Goal: Task Accomplishment & Management: Use online tool/utility

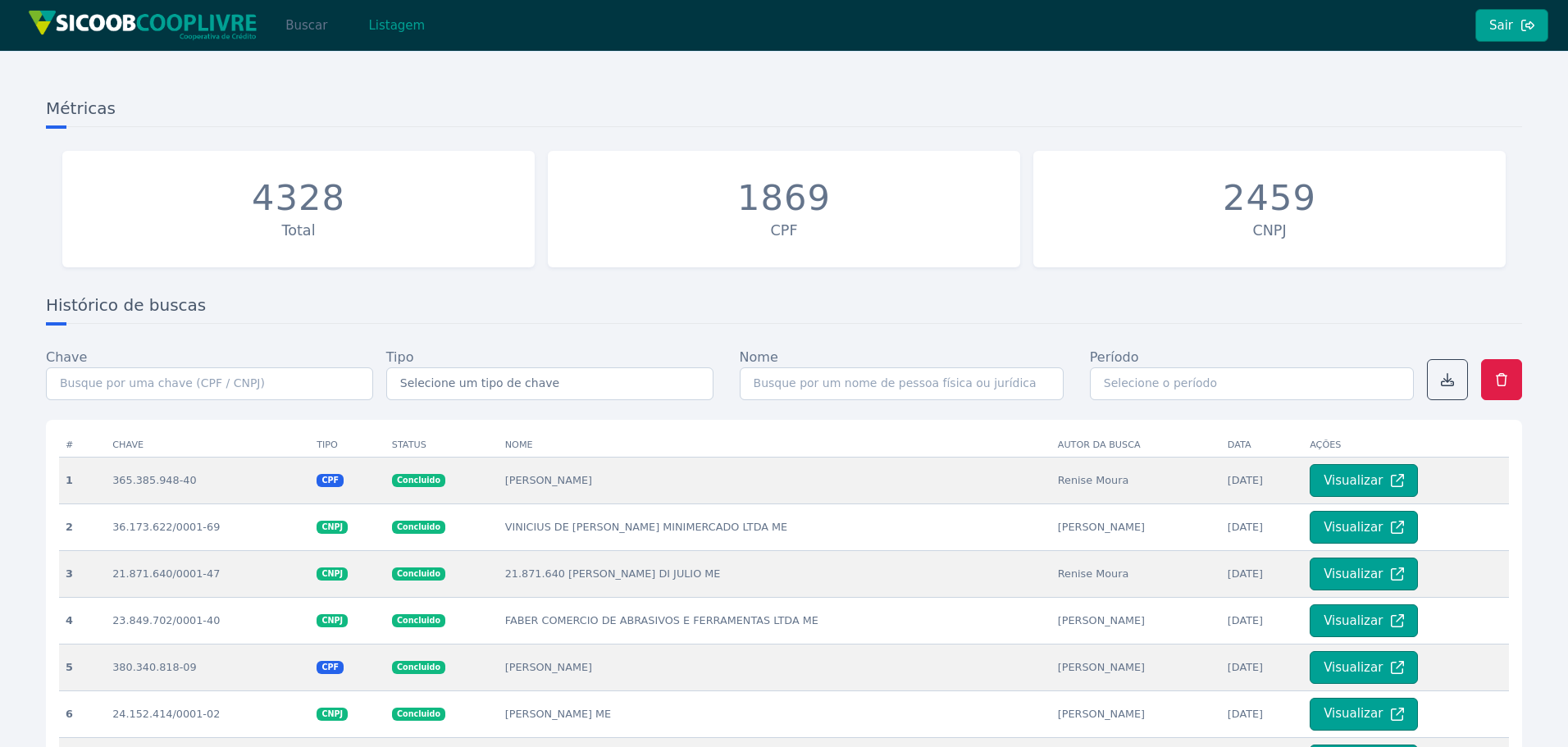
click at [303, 26] on button "Buscar" at bounding box center [306, 25] width 70 height 33
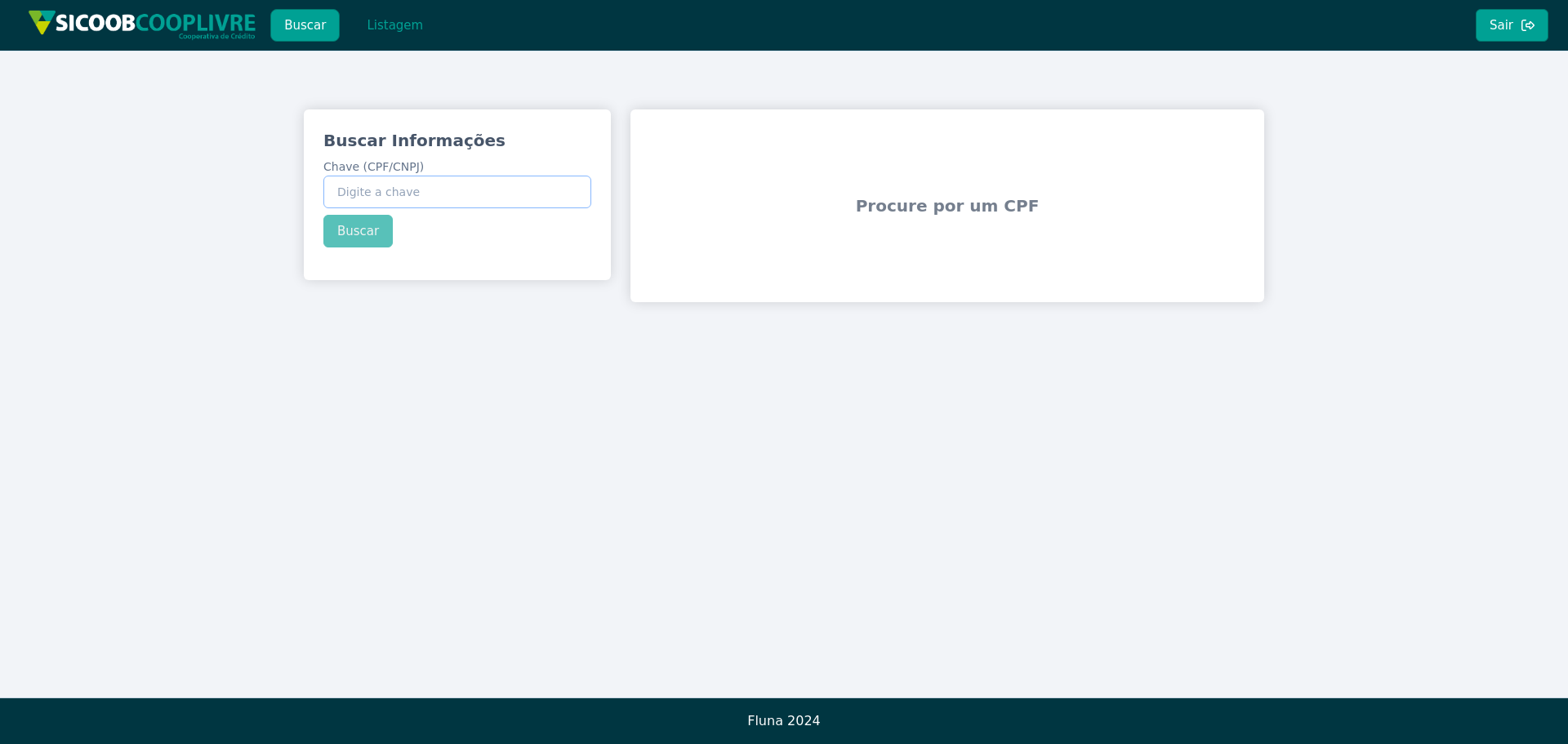
click at [436, 203] on input "Chave (CPF/CNPJ)" at bounding box center [457, 192] width 268 height 33
paste input "402.015.348-51"
type input "402.015.348-51"
click at [377, 243] on div "Buscar Informações Chave (CPF/CNPJ) 402.015.348-51 Buscar" at bounding box center [457, 189] width 307 height 158
click at [371, 238] on button "Buscar" at bounding box center [358, 231] width 69 height 33
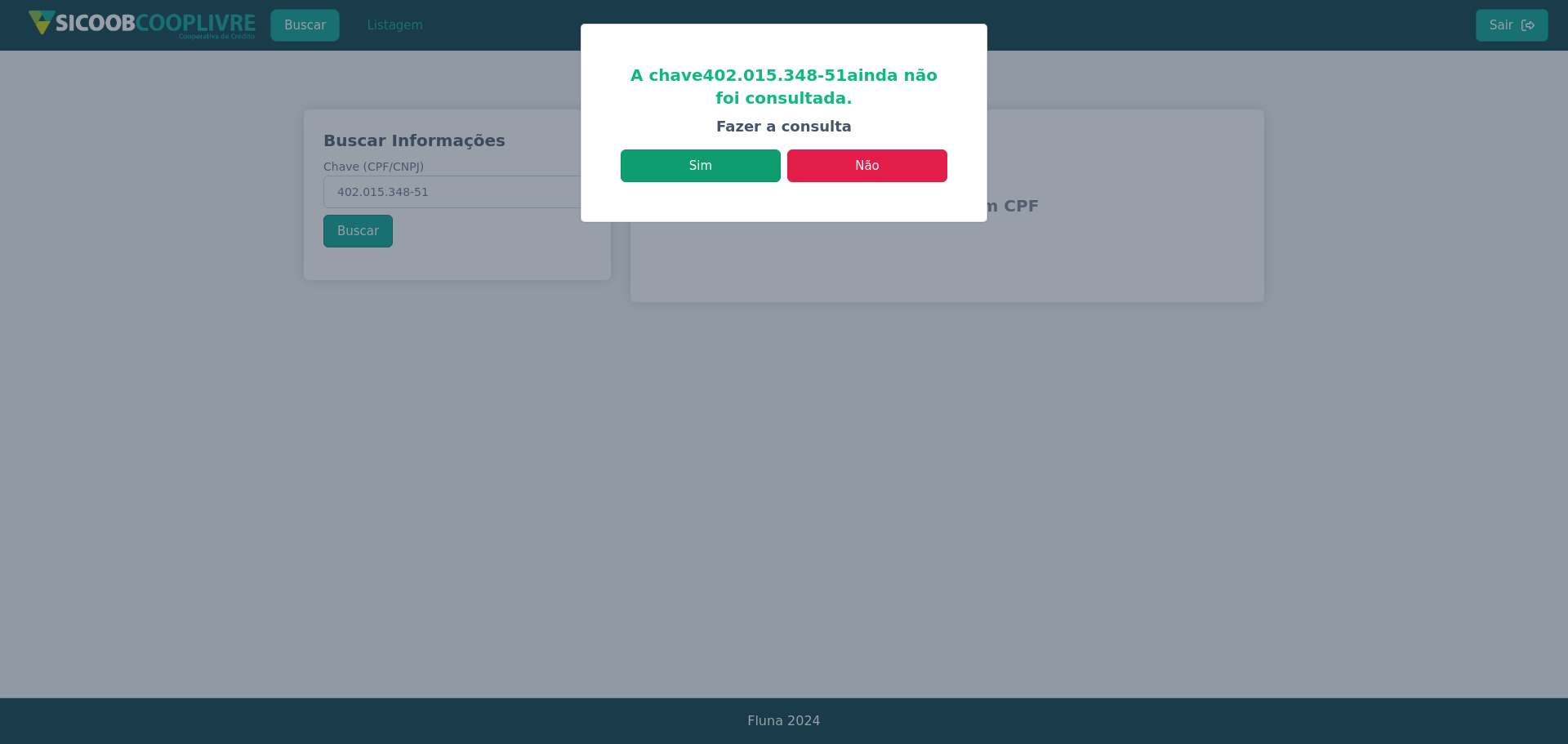
click at [764, 173] on button "Sim" at bounding box center [700, 166] width 160 height 33
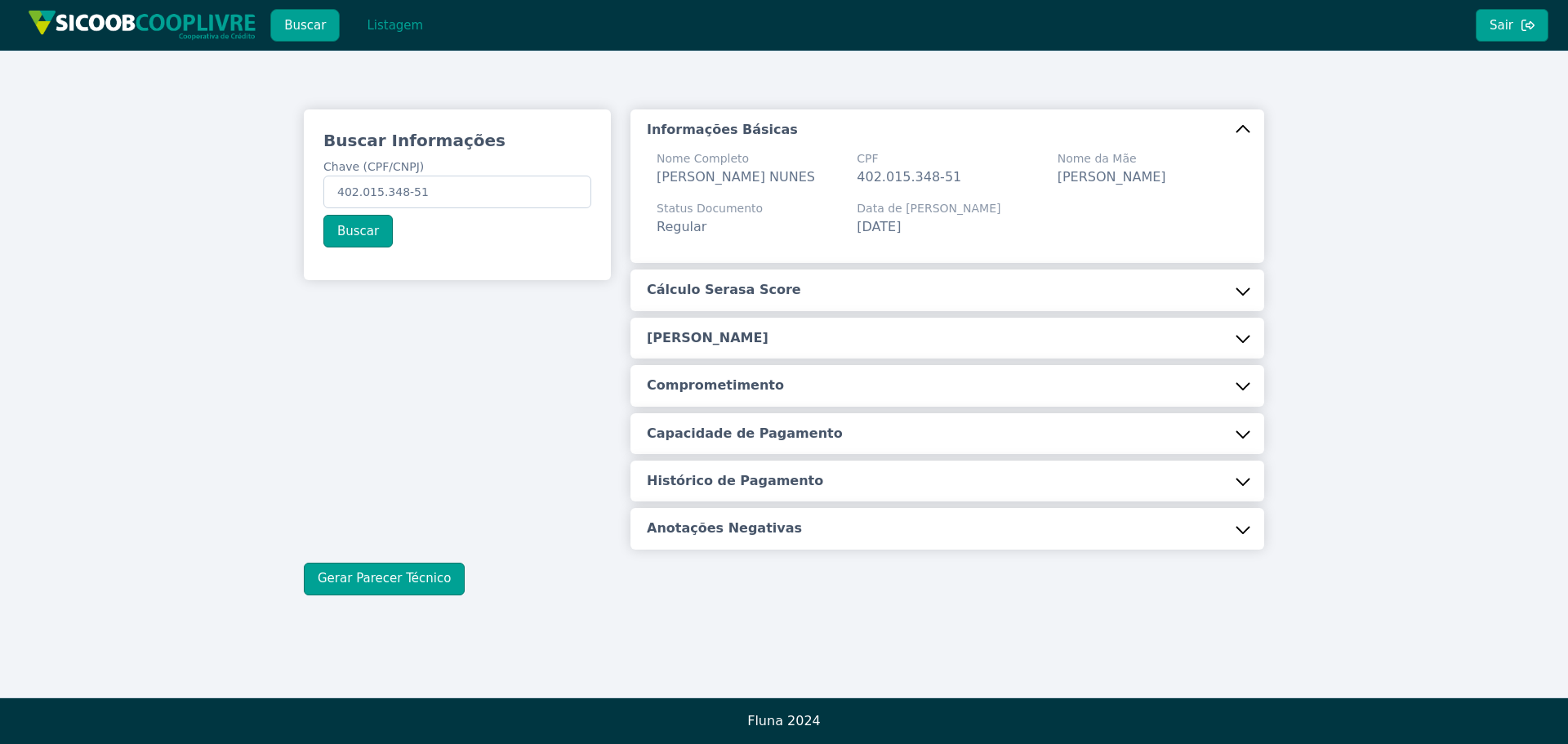
click at [722, 338] on button "[PERSON_NAME]" at bounding box center [947, 338] width 634 height 41
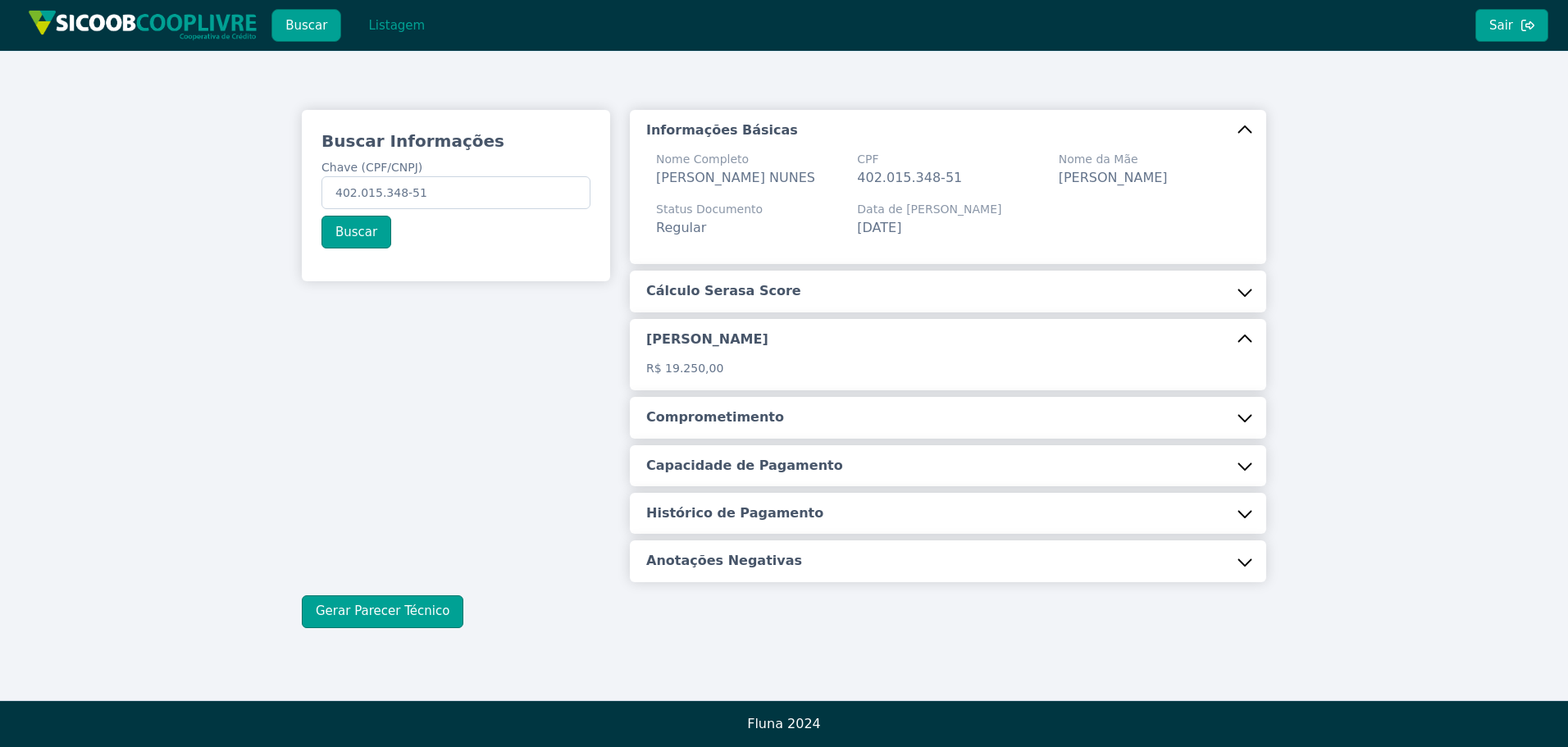
click at [742, 300] on h5 "Cálculo Serasa Score" at bounding box center [724, 290] width 155 height 18
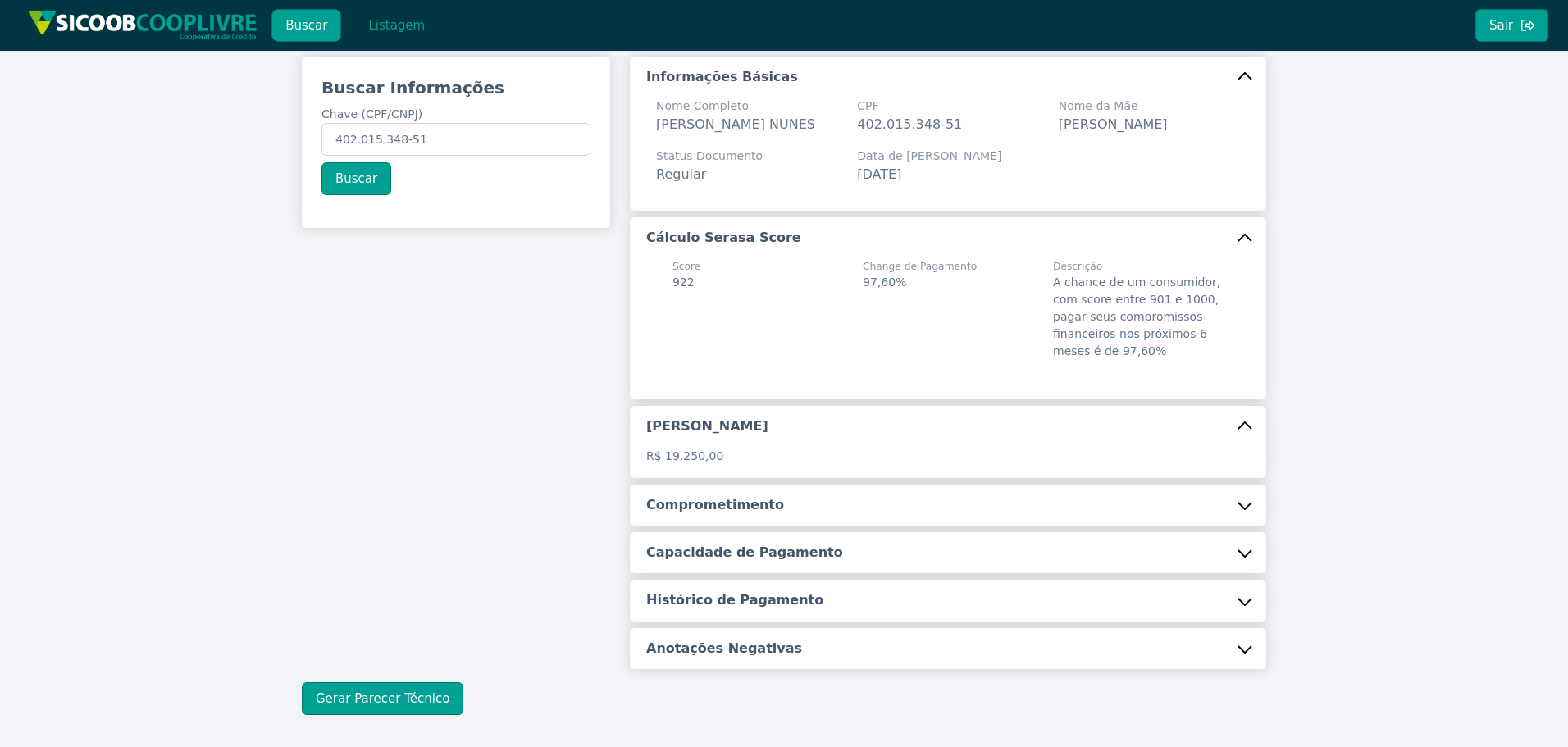
scroll to position [146, 0]
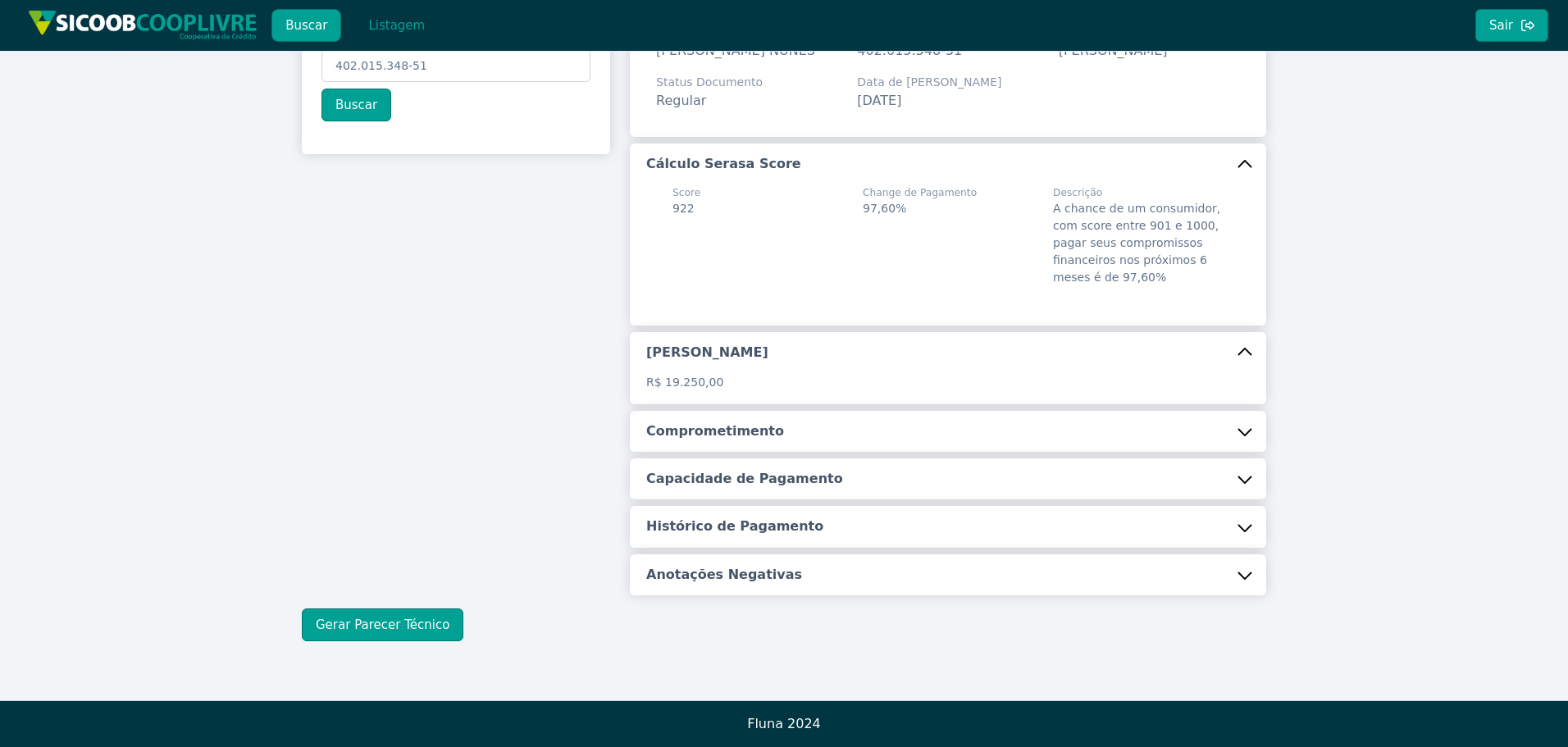
click at [712, 437] on h5 "Comprometimento" at bounding box center [715, 431] width 138 height 18
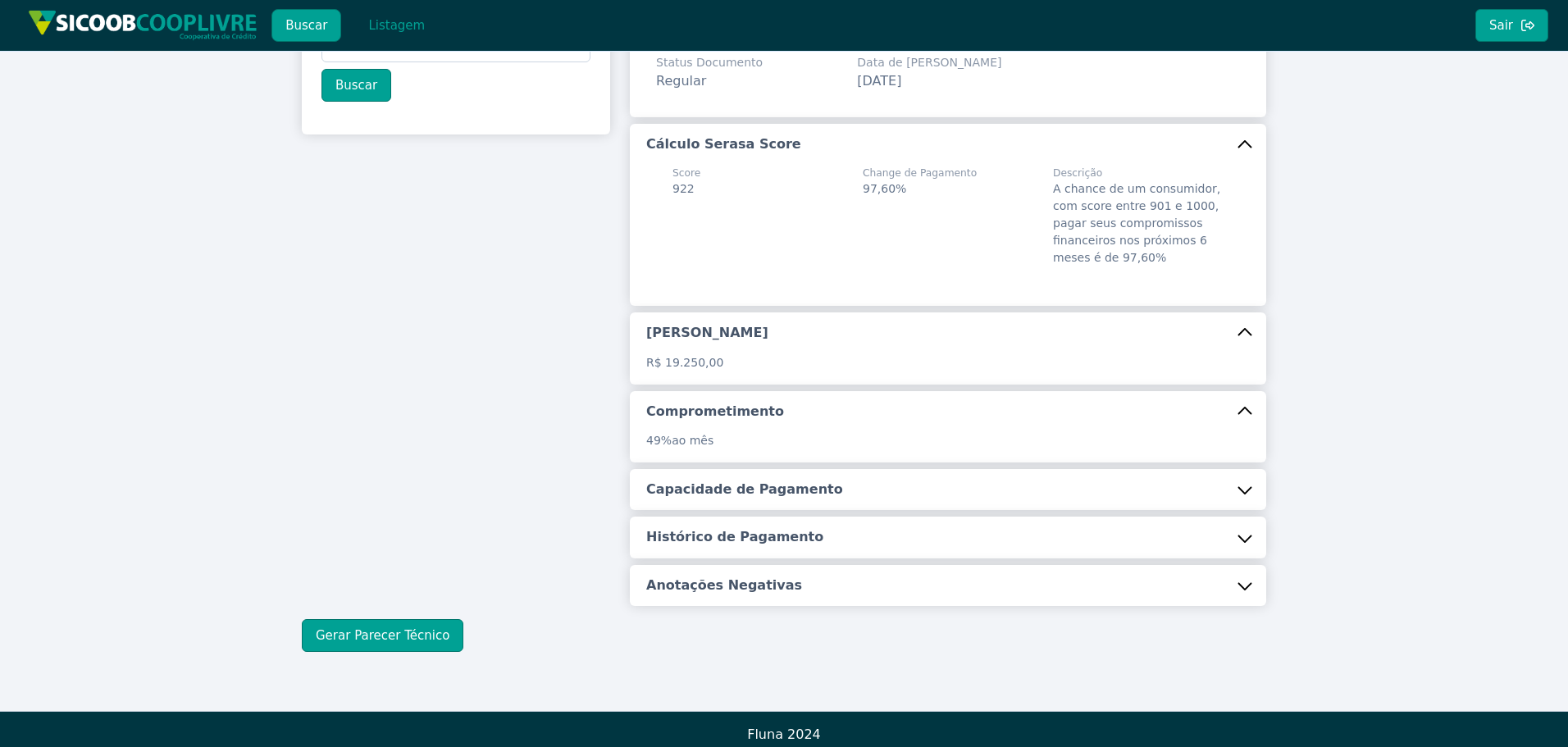
click at [740, 499] on h5 "Capacidade de Pagamento" at bounding box center [744, 489] width 196 height 18
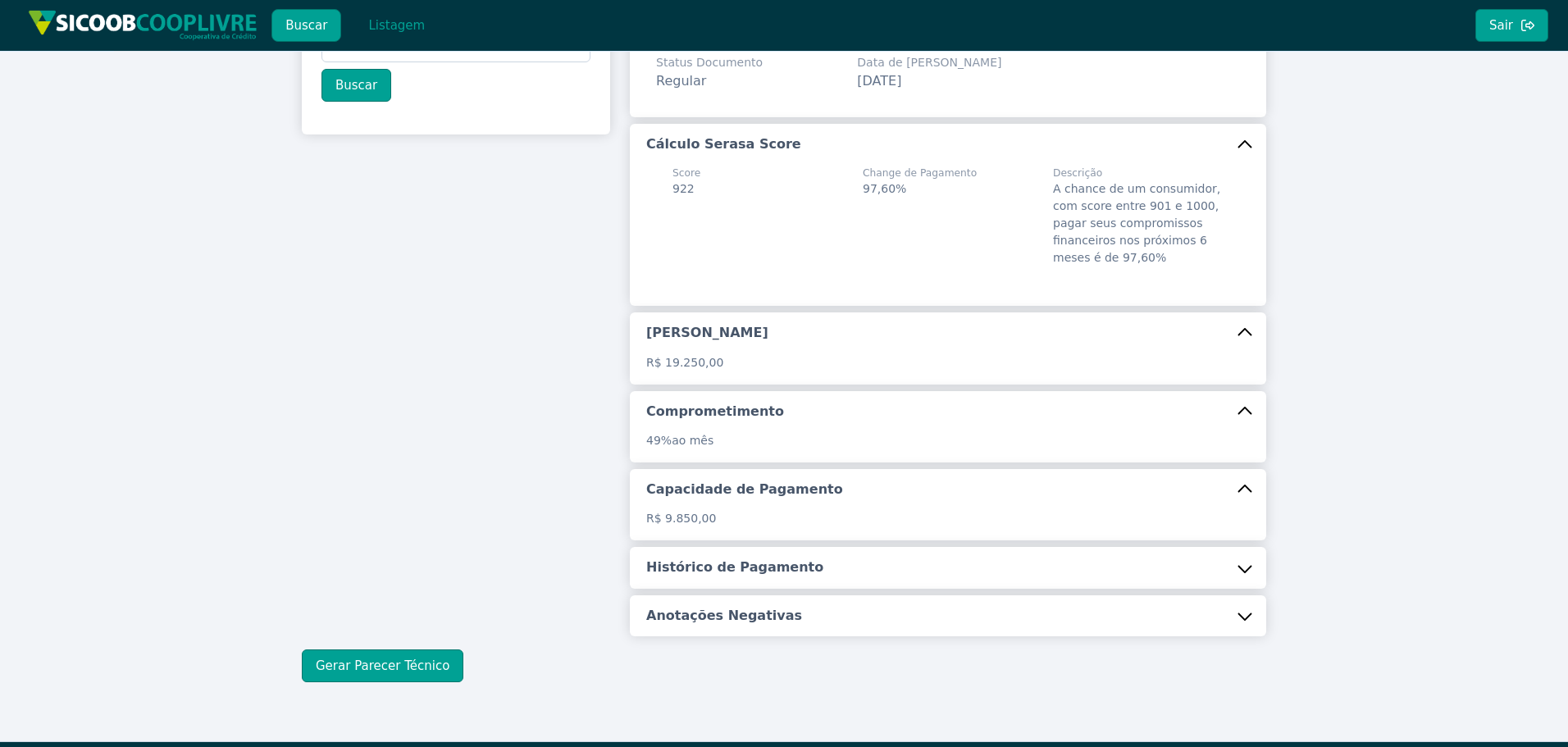
click at [736, 576] on h5 "Histórico de Pagamento" at bounding box center [735, 567] width 177 height 18
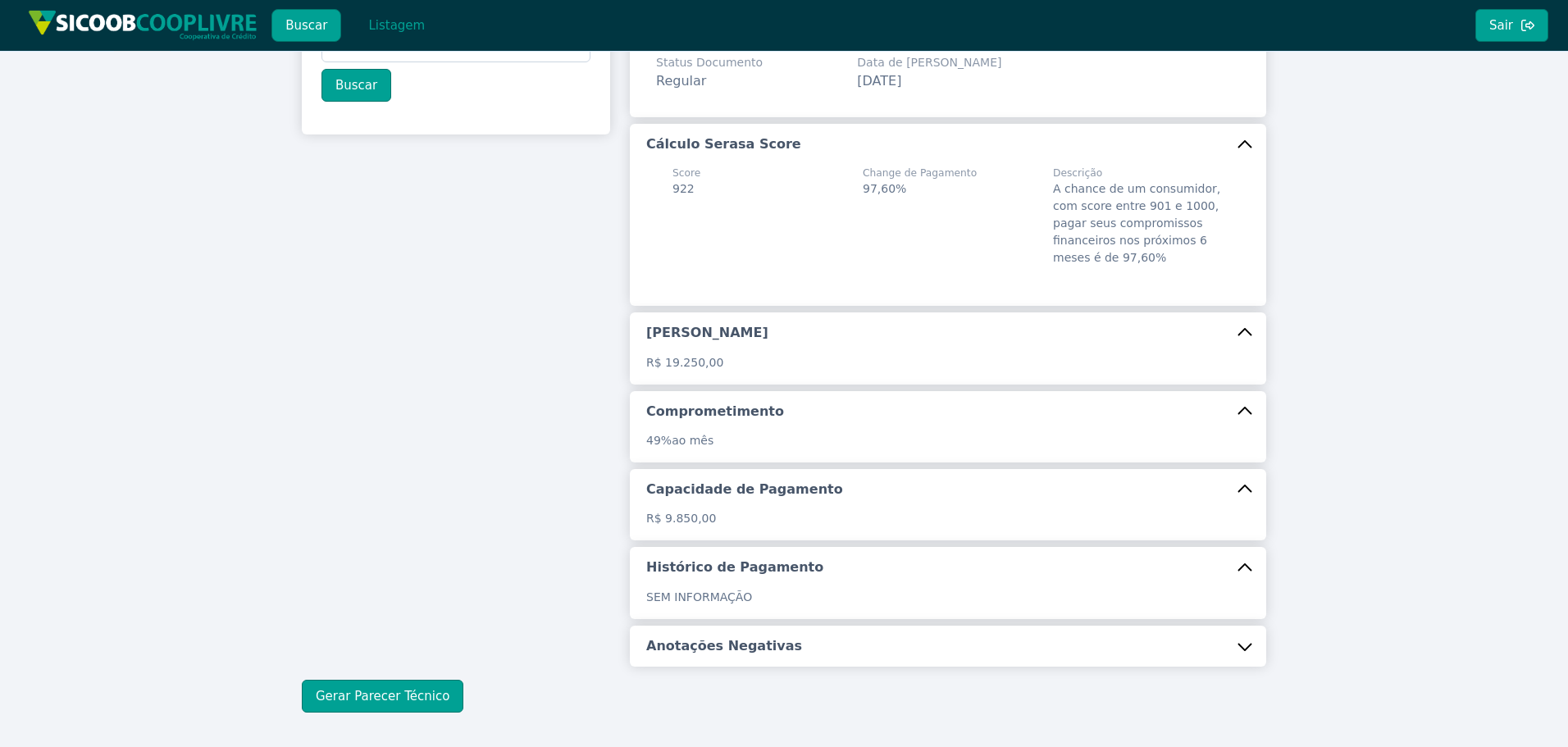
click at [726, 653] on button "Anotações Negativas" at bounding box center [948, 646] width 637 height 41
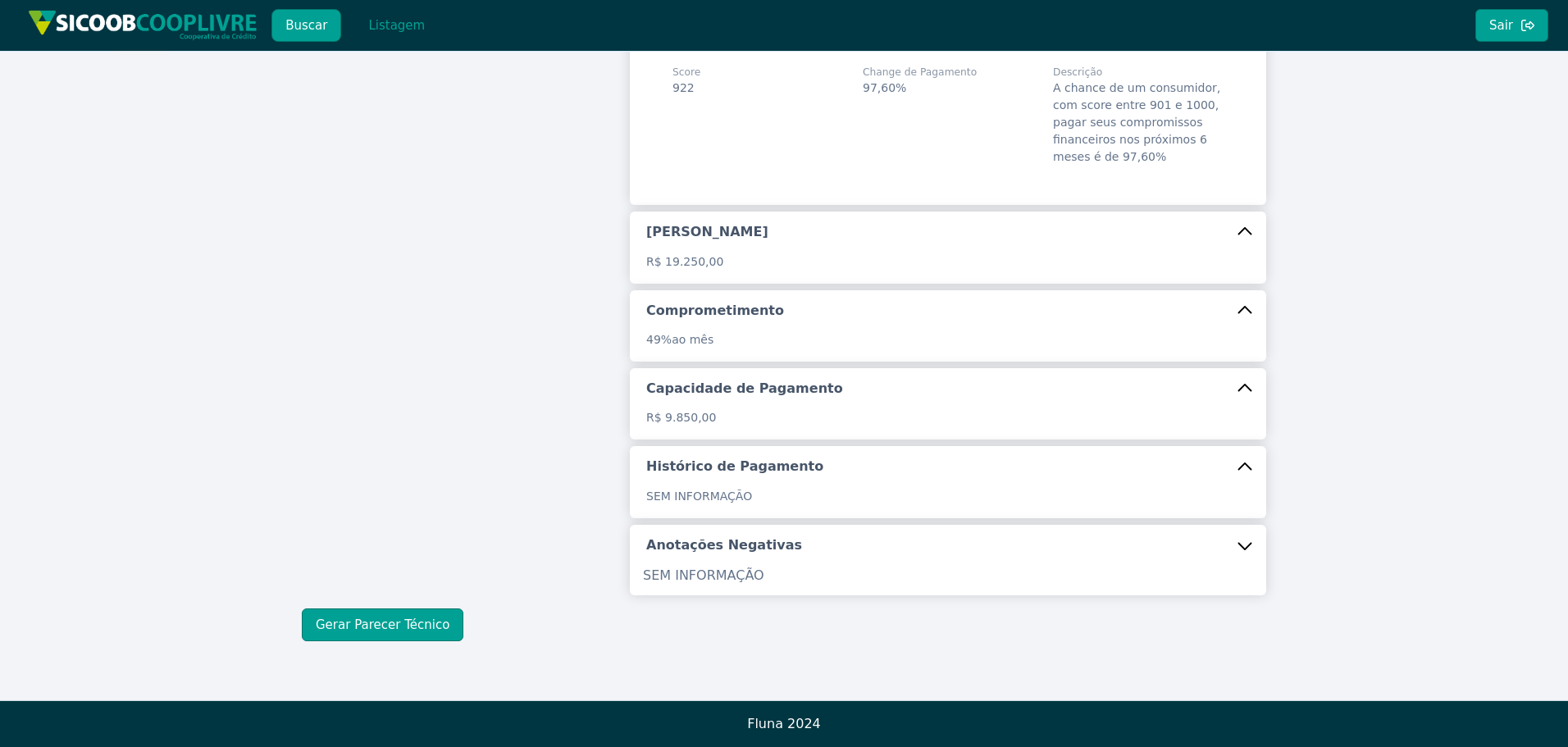
scroll to position [267, 0]
click at [397, 641] on button "Gerar Parecer Técnico" at bounding box center [383, 625] width 162 height 33
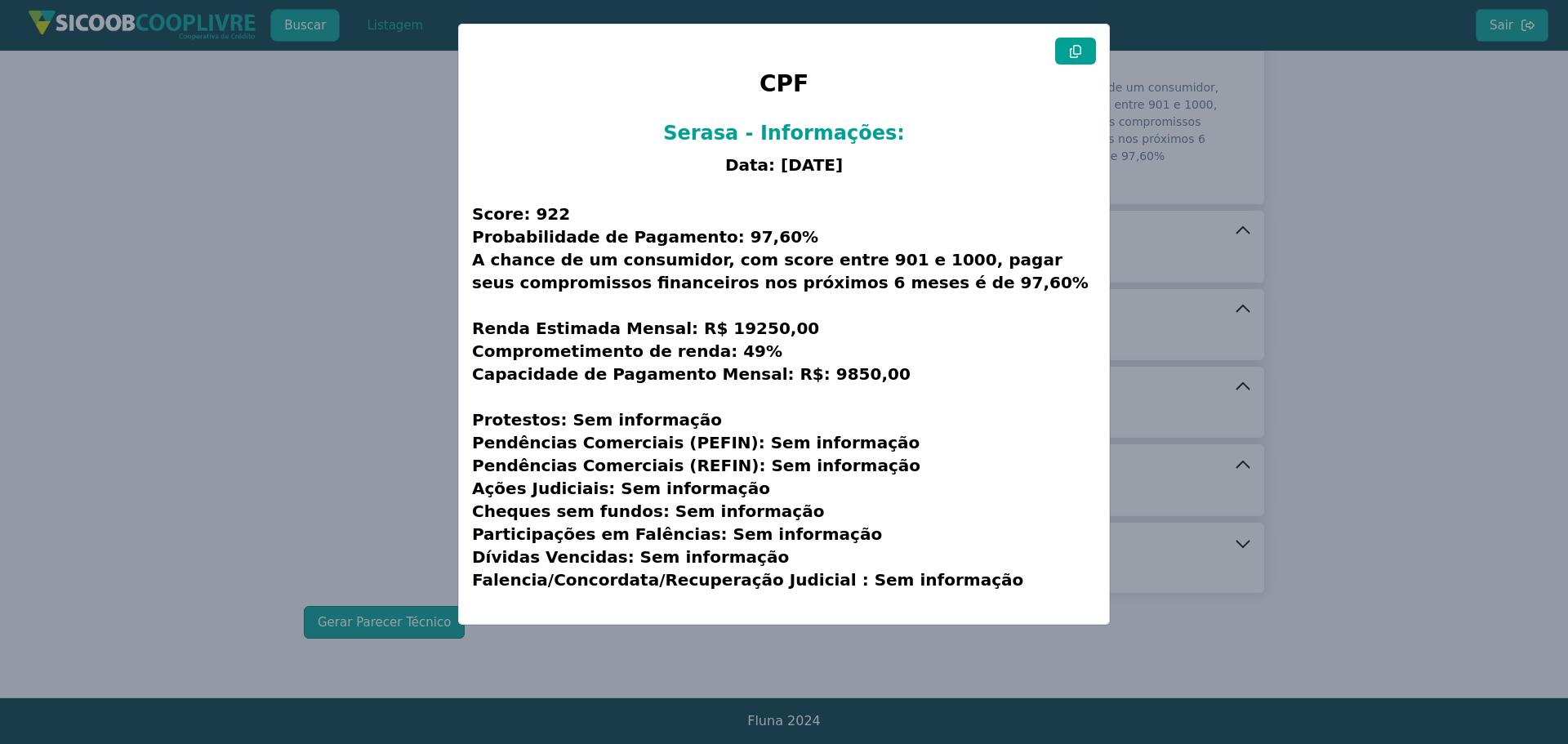
click at [1075, 50] on icon at bounding box center [1075, 51] width 13 height 13
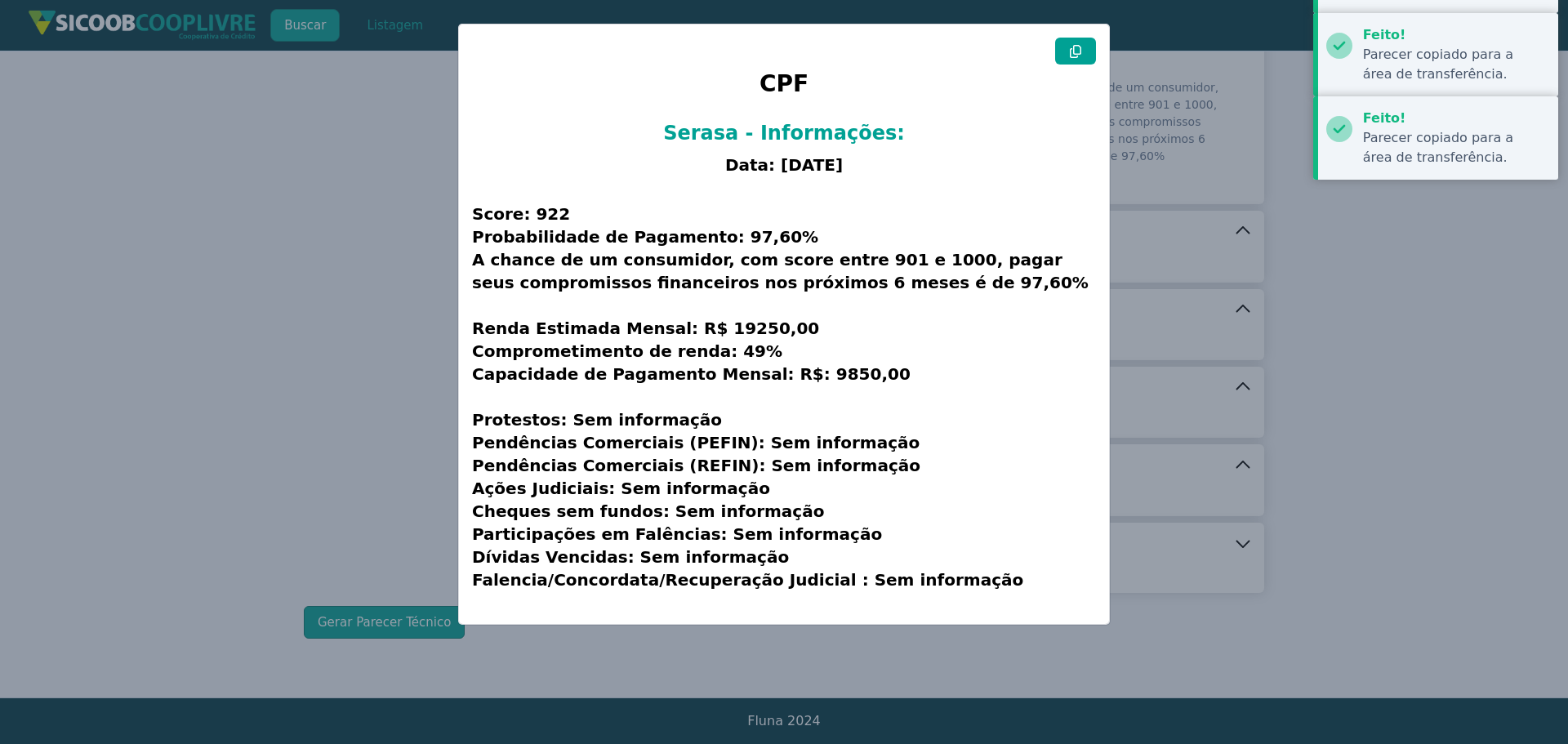
click at [380, 326] on modal-container "CPF Serasa - Informações: Data: [DATE] Score: 922 Probabilidade de Pagamento: 9…" at bounding box center [784, 372] width 1568 height 744
